Goal: Transaction & Acquisition: Download file/media

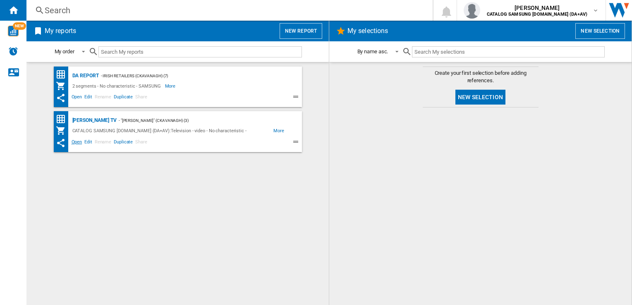
click at [74, 141] on span "Open" at bounding box center [76, 143] width 13 height 10
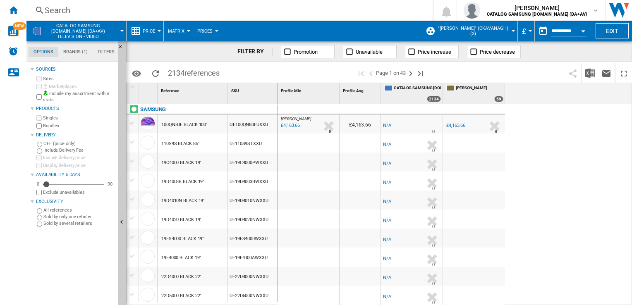
click at [46, 125] on label "Bundles" at bounding box center [79, 126] width 72 height 6
click at [537, 133] on div "IE HARVEY NORMAN : IE HARVEYNORMAN -1.0 % £4,163.66 % N/A 8 IE HARVEY NORMAN : …" at bounding box center [455, 205] width 355 height 202
click at [528, 29] on button "£" at bounding box center [526, 31] width 8 height 21
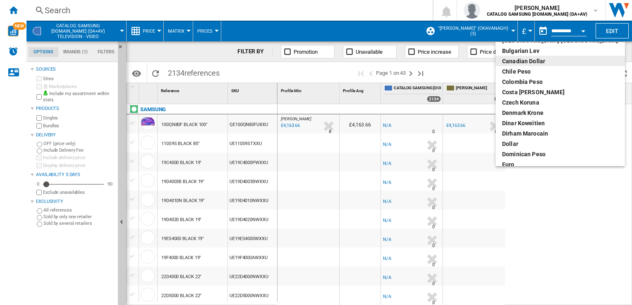
scroll to position [83, 0]
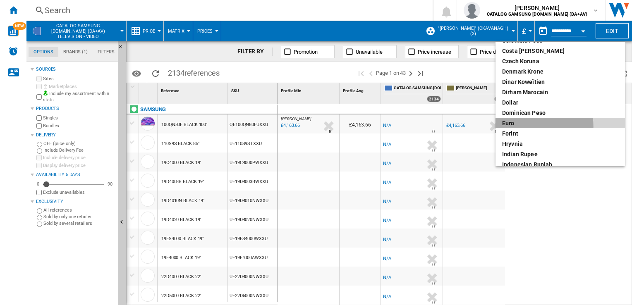
click at [522, 127] on div "euro" at bounding box center [560, 123] width 116 height 8
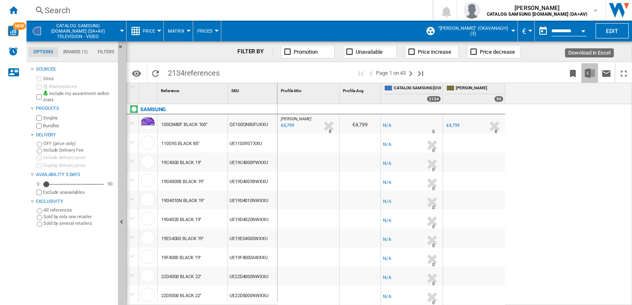
click at [590, 75] on img "Download in Excel" at bounding box center [590, 73] width 10 height 10
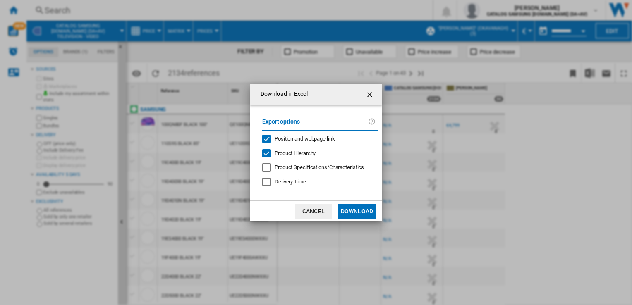
click at [357, 209] on button "Download" at bounding box center [356, 211] width 37 height 15
